Goal: Find specific page/section: Locate item on page

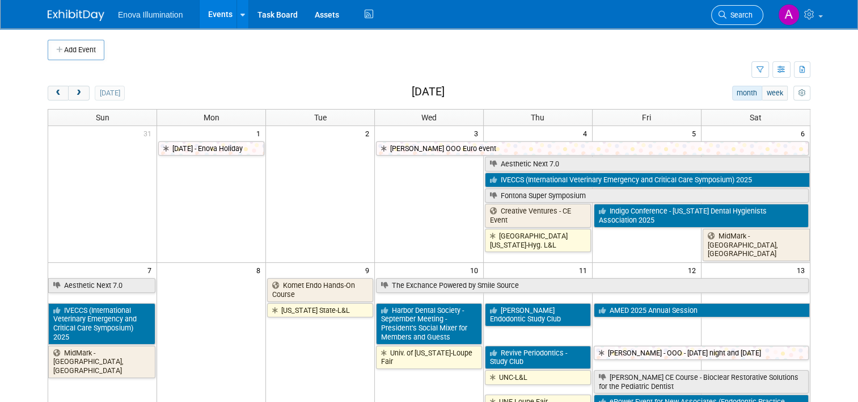
click at [744, 18] on span "Search" at bounding box center [740, 15] width 26 height 9
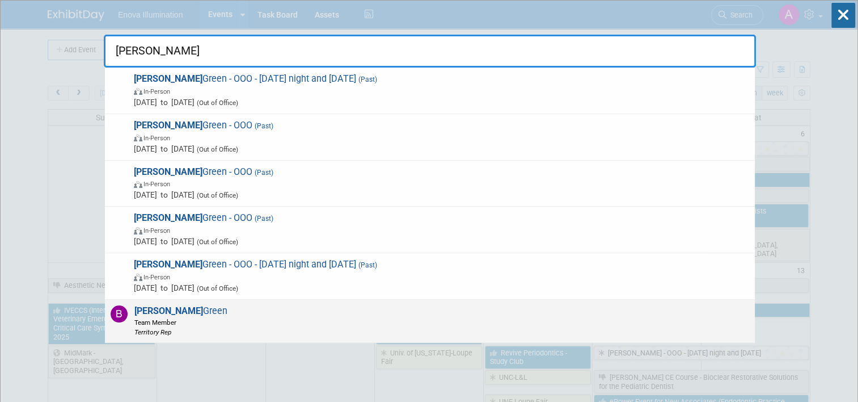
type input "bailey"
click at [159, 309] on span "Bailey Green Team Member Territory Rep" at bounding box center [179, 320] width 96 height 31
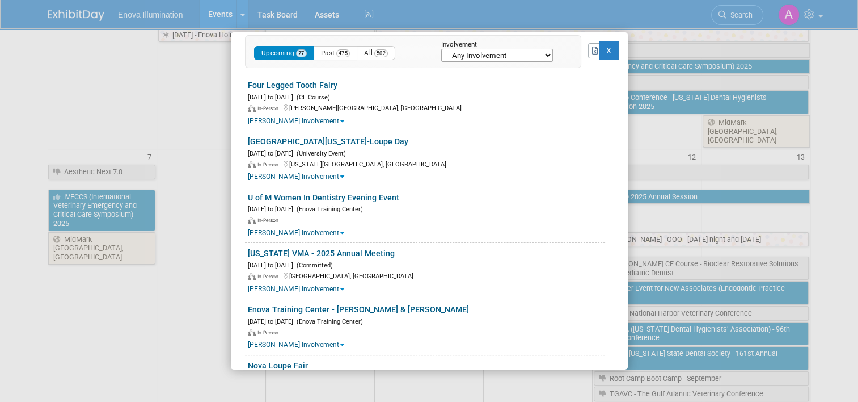
scroll to position [227, 0]
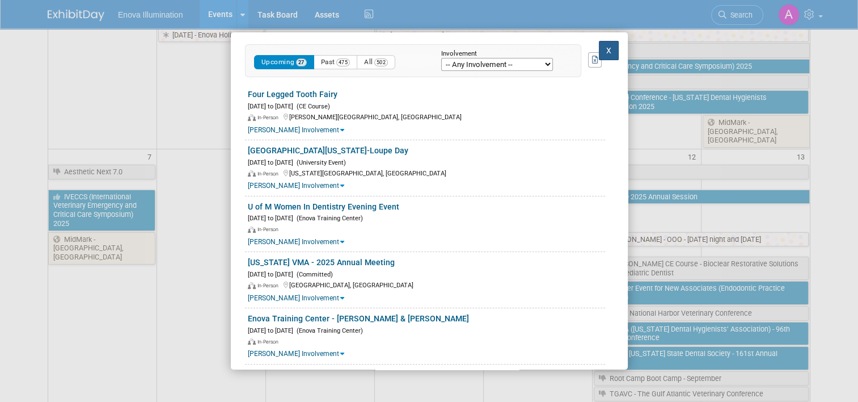
click at [599, 48] on button "X" at bounding box center [609, 50] width 20 height 19
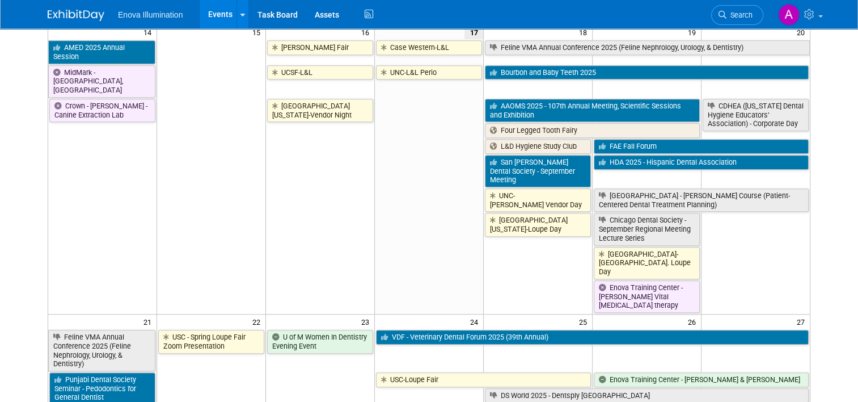
scroll to position [624, 0]
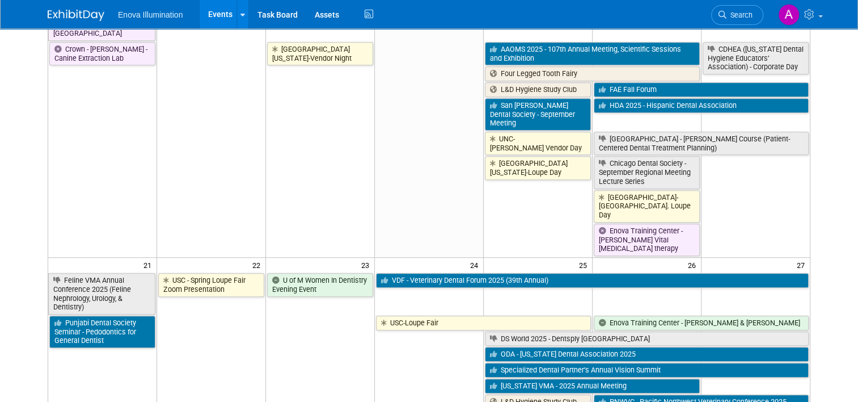
click at [212, 272] on td "USC - Spring Loupe Fair Zoom Presentation" at bounding box center [211, 368] width 109 height 193
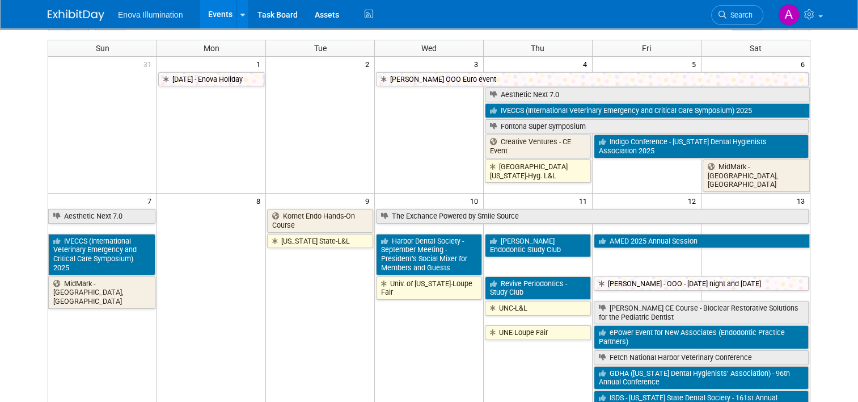
scroll to position [0, 0]
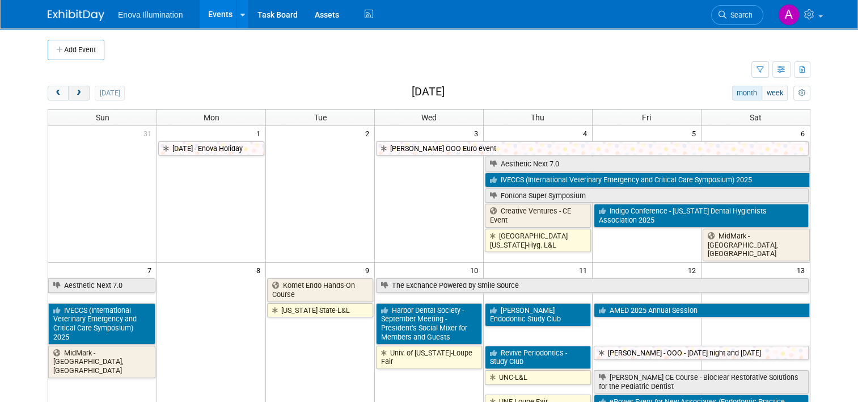
click at [74, 94] on span "next" at bounding box center [78, 93] width 9 height 7
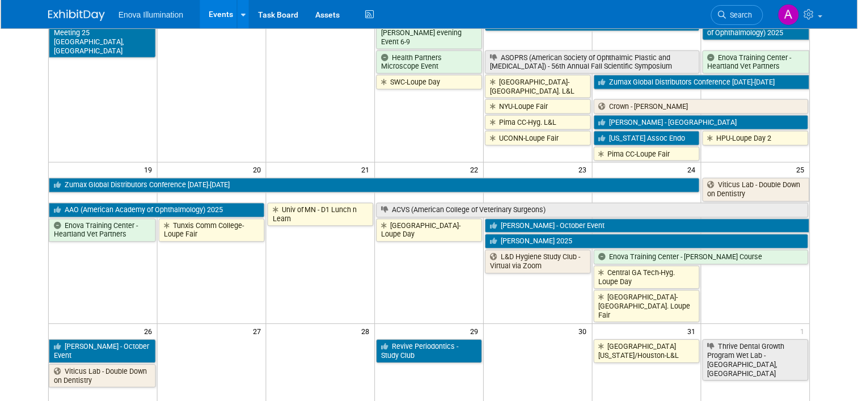
scroll to position [510, 0]
